Goal: Book appointment/travel/reservation

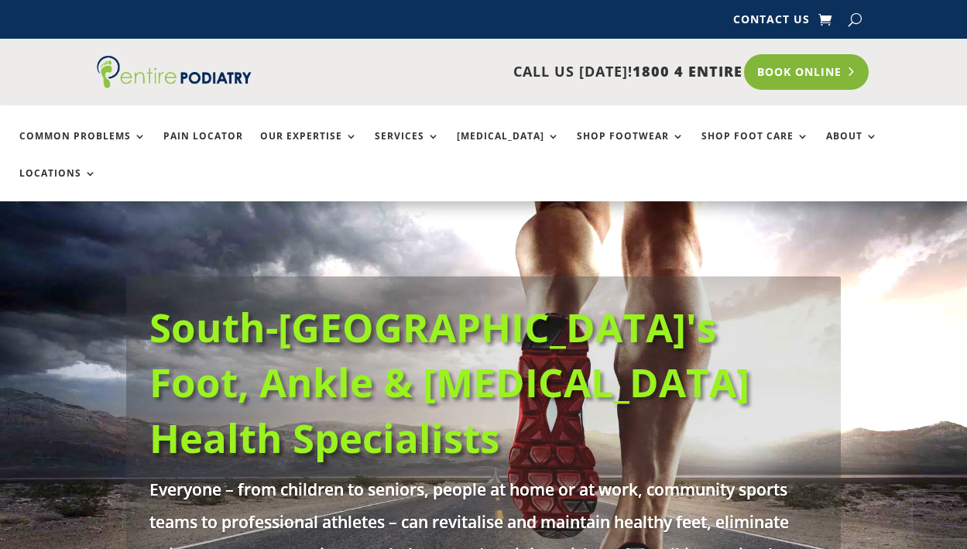
click at [830, 70] on link "Book Online" at bounding box center [806, 72] width 125 height 36
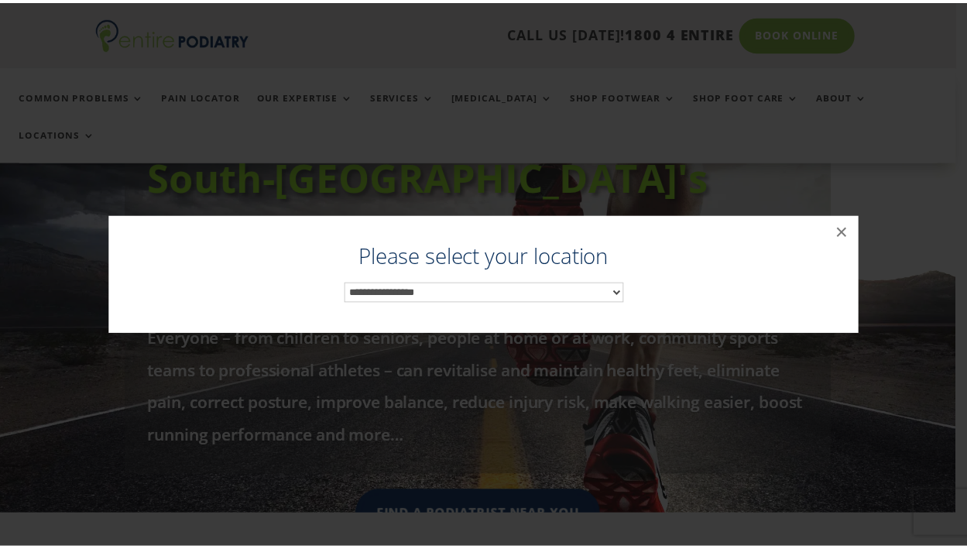
scroll to position [157, 0]
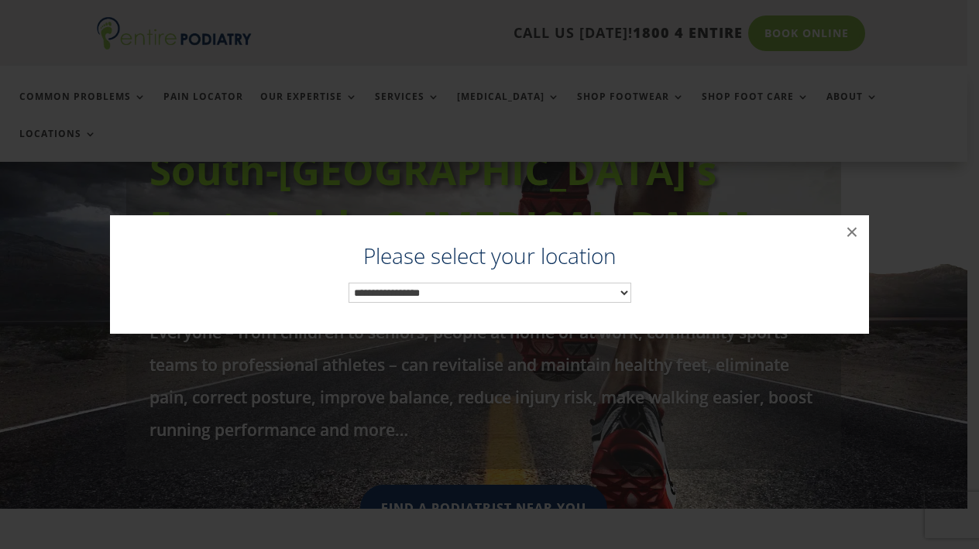
click at [514, 296] on select "**********" at bounding box center [490, 293] width 283 height 20
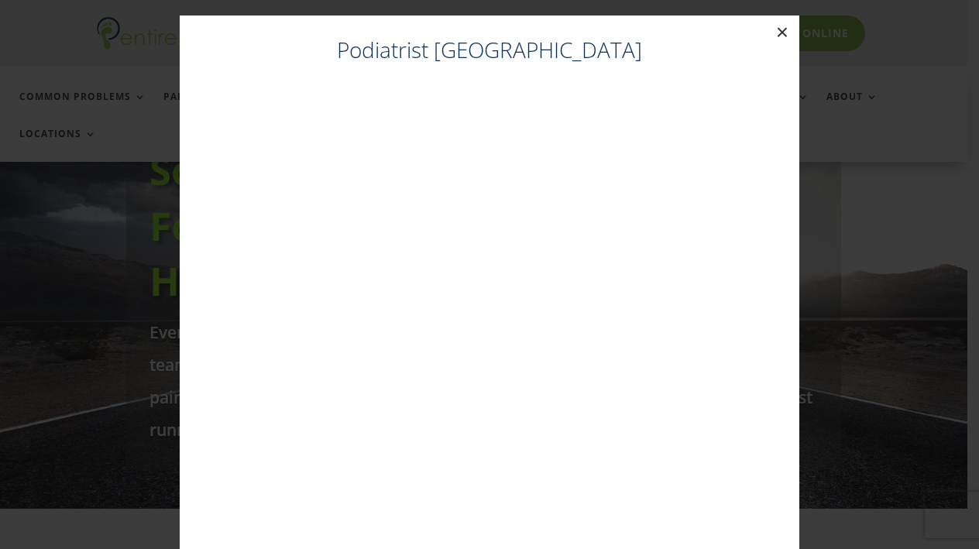
click at [783, 33] on button "×" at bounding box center [782, 32] width 34 height 34
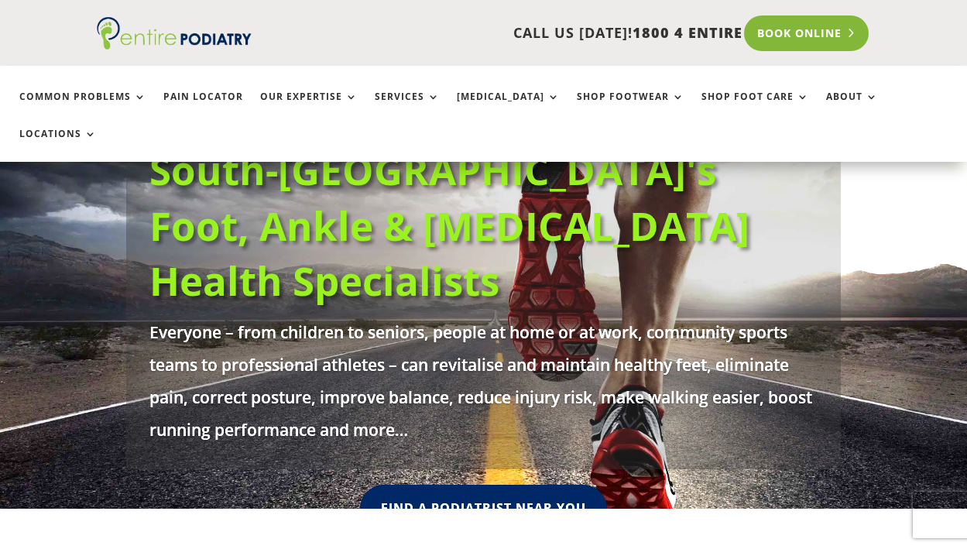
click at [810, 28] on link "Book Online" at bounding box center [806, 33] width 125 height 36
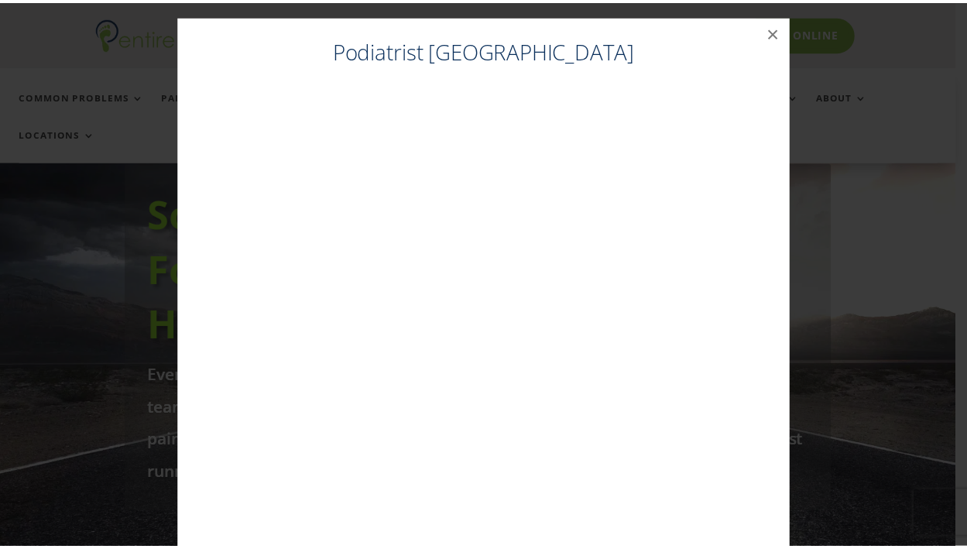
scroll to position [31, 0]
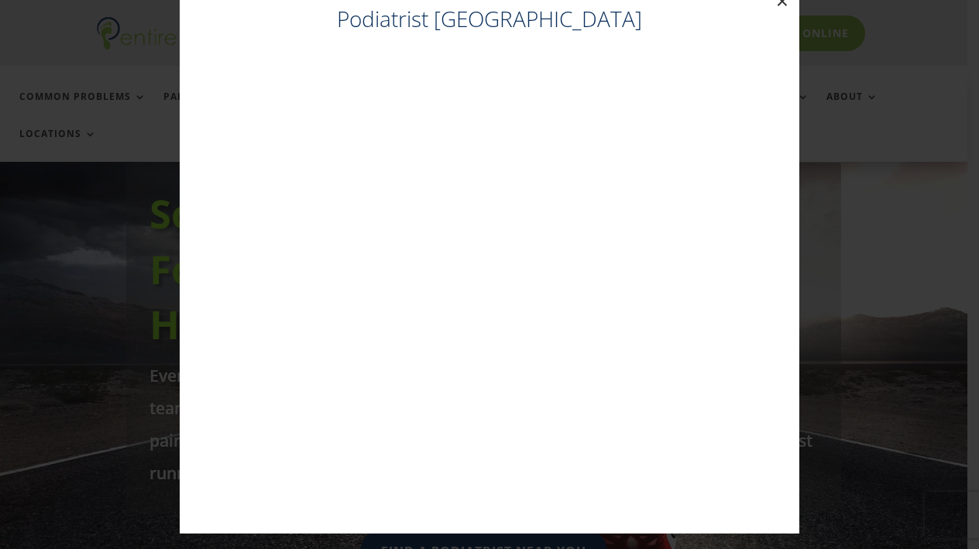
click at [778, 9] on button "×" at bounding box center [782, 2] width 34 height 34
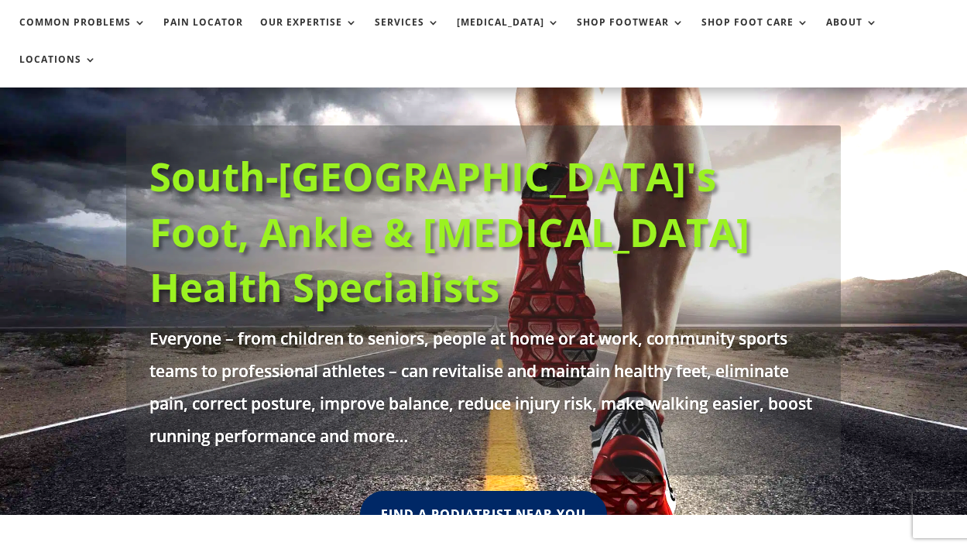
scroll to position [0, 0]
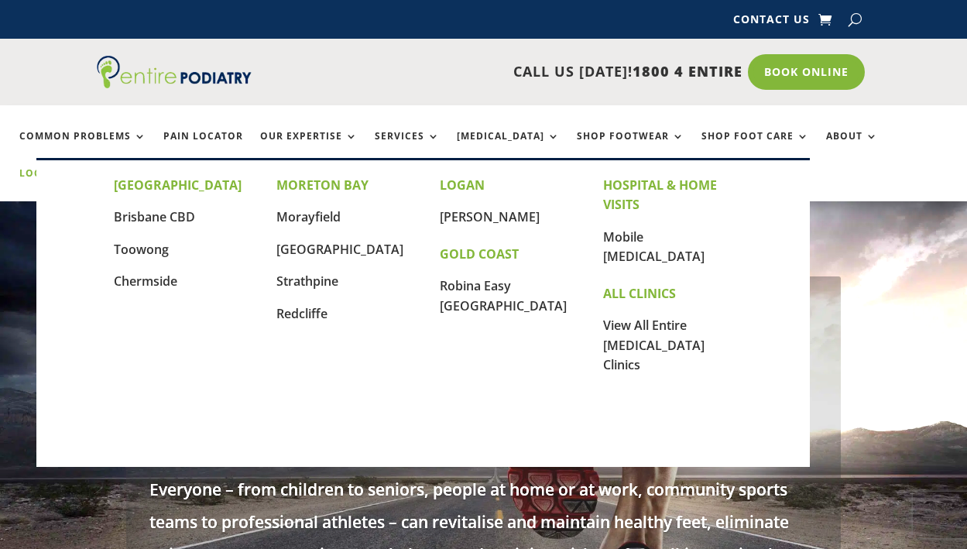
click at [97, 168] on link "Locations" at bounding box center [57, 184] width 77 height 33
